Goal: Task Accomplishment & Management: Manage account settings

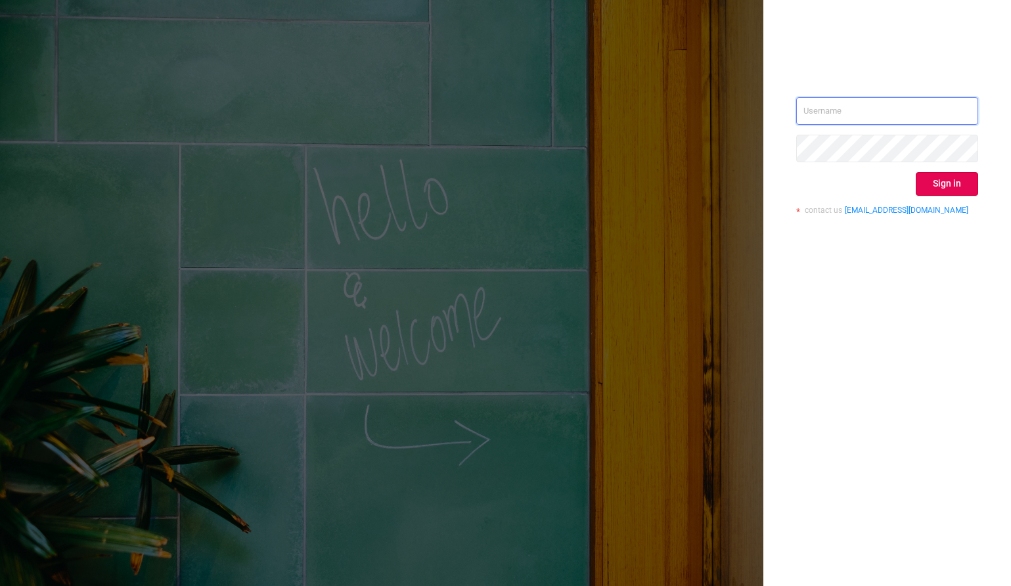
click at [845, 109] on input "text" at bounding box center [887, 111] width 182 height 28
type input "[PERSON_NAME][EMAIL_ADDRESS][DOMAIN_NAME]"
click at [940, 180] on button "Sign in" at bounding box center [947, 184] width 62 height 24
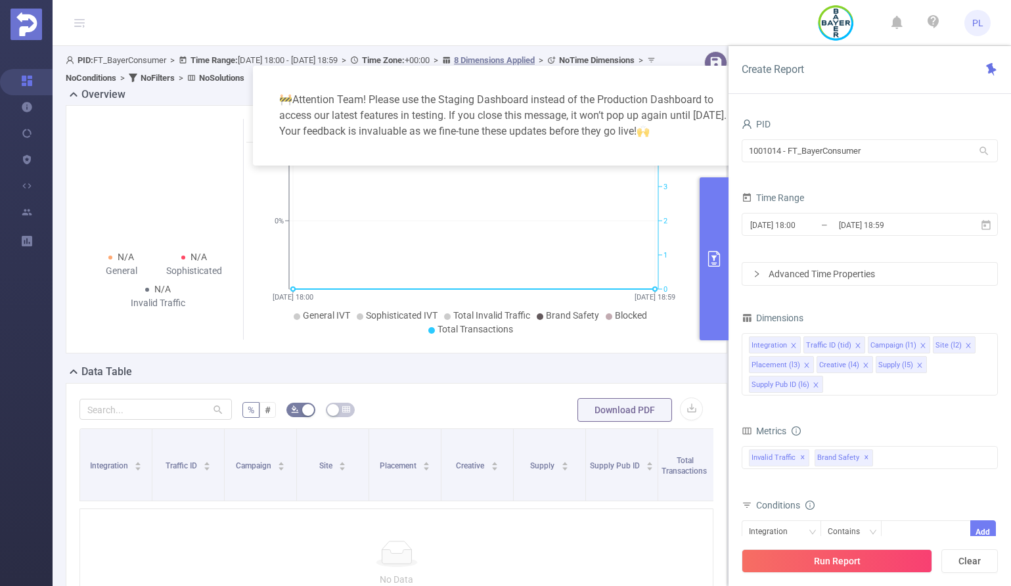
click at [710, 83] on div "🚧 Attention Team! Please use the Staging Dashboard instead of the Production Da…" at bounding box center [506, 115] width 474 height 68
click at [720, 225] on button "primary" at bounding box center [714, 258] width 29 height 163
click at [710, 219] on button "primary" at bounding box center [714, 258] width 29 height 163
click at [712, 261] on icon "primary" at bounding box center [714, 259] width 16 height 16
click at [80, 186] on div "🚧 Attention Team! Please use the Staging Dashboard instead of the Production Da…" at bounding box center [505, 293] width 1011 height 586
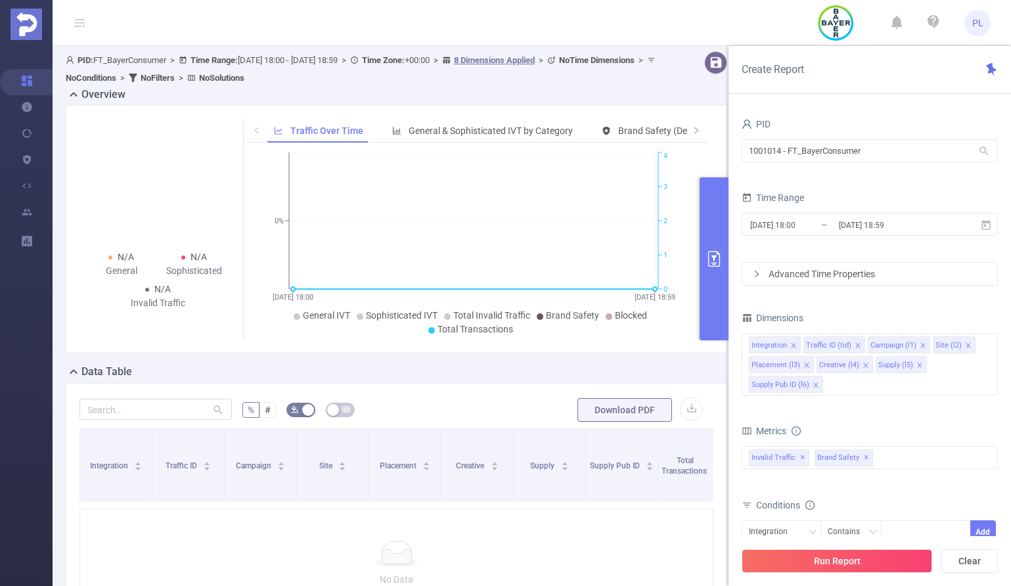
click at [714, 250] on button "primary" at bounding box center [714, 258] width 29 height 163
click at [716, 265] on icon "primary" at bounding box center [714, 259] width 16 height 16
click at [658, 343] on div "N/A General N/A Sophisticated N/A Invalid Traffic Traffic Over Time General & S…" at bounding box center [397, 229] width 662 height 248
